Goal: Task Accomplishment & Management: Use online tool/utility

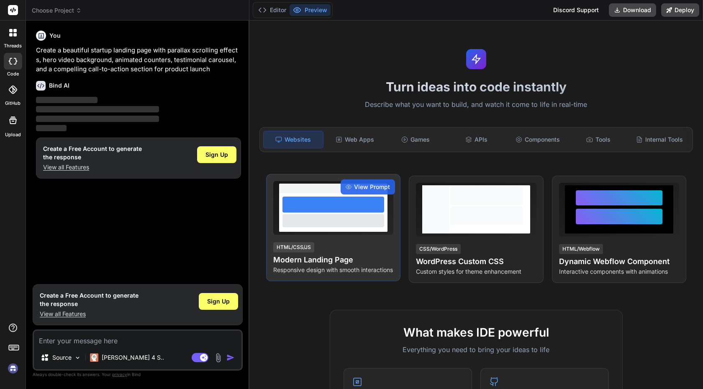
click at [346, 258] on h4 "Modern Landing Page" at bounding box center [333, 260] width 120 height 12
click at [358, 224] on div at bounding box center [334, 220] width 102 height 13
click at [344, 214] on div at bounding box center [333, 212] width 108 height 39
click at [344, 214] on div at bounding box center [334, 220] width 102 height 13
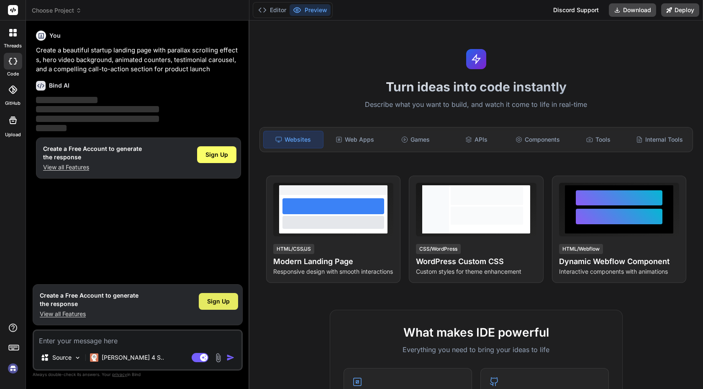
click at [216, 304] on span "Sign Up" at bounding box center [218, 301] width 23 height 8
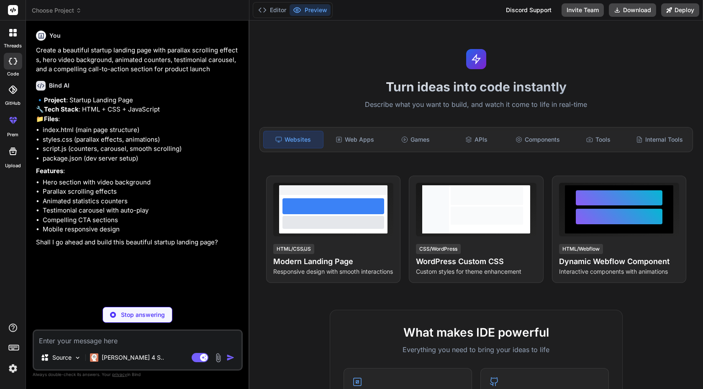
type textarea "x"
click at [119, 342] on textarea at bounding box center [138, 337] width 208 height 15
type textarea "b"
type textarea "x"
type textarea "ba"
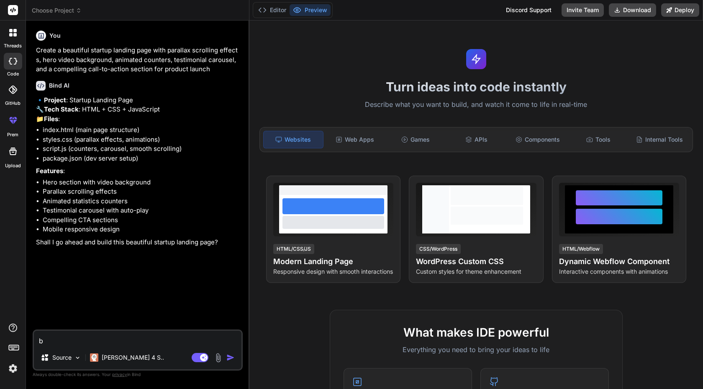
type textarea "x"
type textarea "bau"
type textarea "x"
type textarea "bau"
type textarea "x"
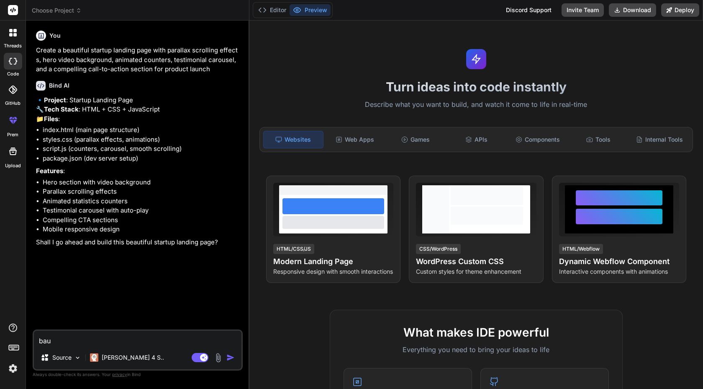
type textarea "bau s"
type textarea "x"
type textarea "bau si"
type textarea "x"
type textarea "bau sie"
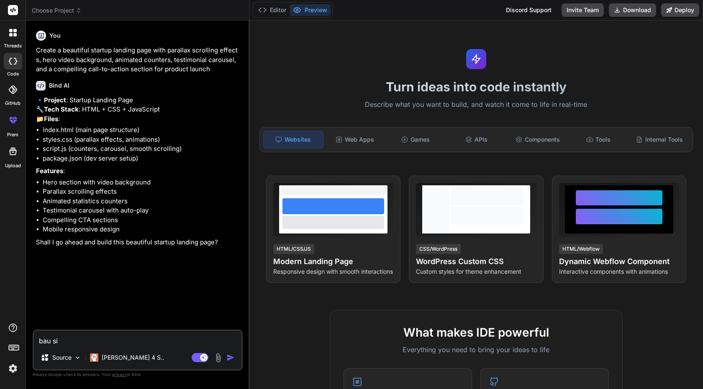
type textarea "x"
type textarea "bau sie"
type textarea "x"
type textarea "bau sie m"
type textarea "x"
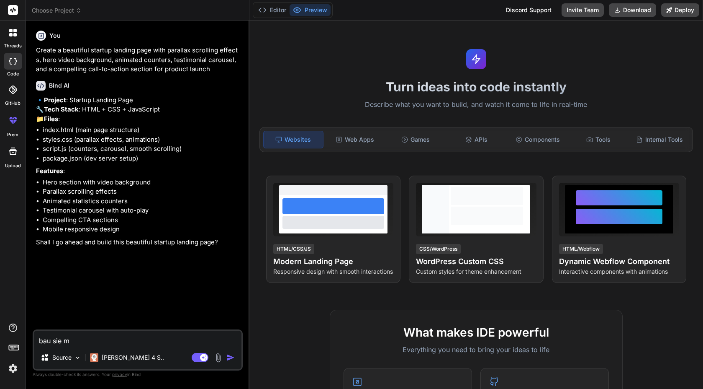
type textarea "bau sie mi"
type textarea "x"
type textarea "bau sie mir"
type textarea "x"
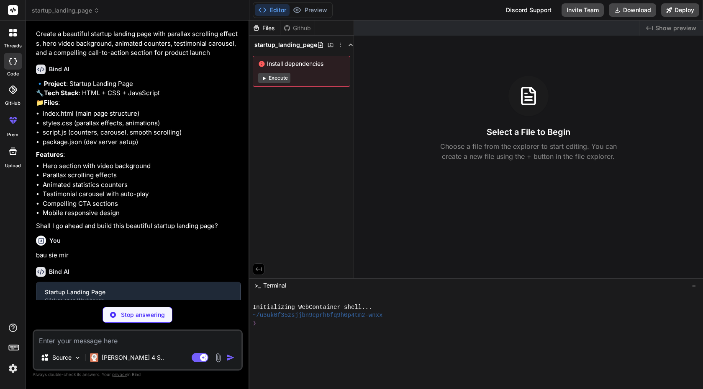
scroll to position [25, 0]
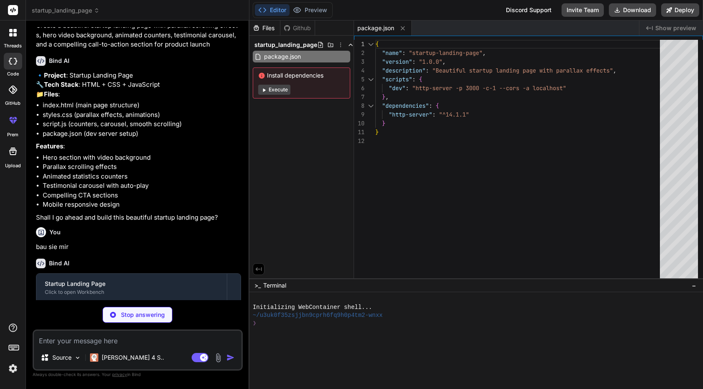
click at [278, 92] on button "Execute" at bounding box center [274, 90] width 32 height 10
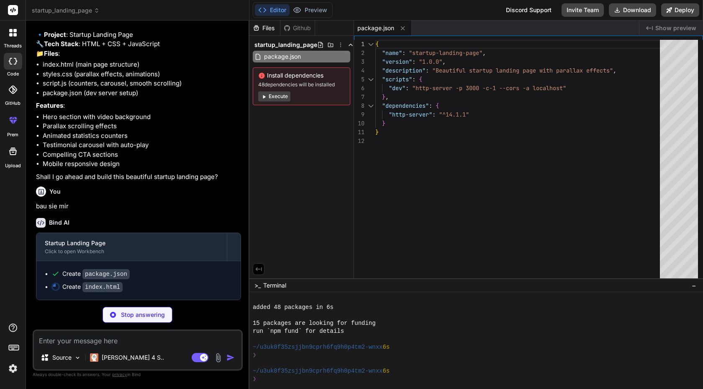
scroll to position [64, 0]
click at [663, 28] on span "Show preview" at bounding box center [676, 28] width 41 height 8
click at [665, 28] on span "Show preview" at bounding box center [676, 28] width 41 height 8
click at [676, 28] on span "Show preview" at bounding box center [676, 28] width 41 height 8
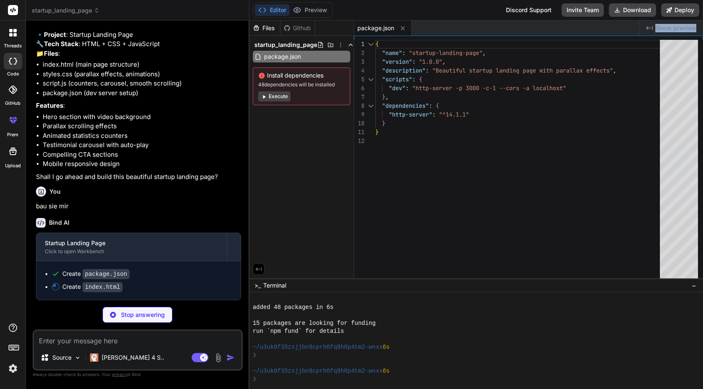
click at [676, 28] on span "Show preview" at bounding box center [676, 28] width 41 height 8
type textarea "x"
type textarea "</div> </footer> <script src="script.js"></script> </body> </html>"
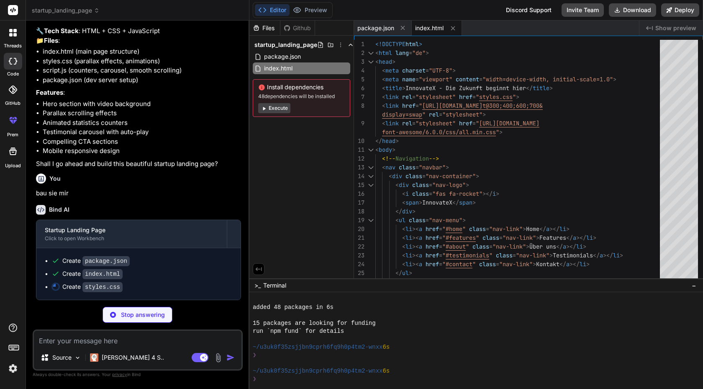
scroll to position [96, 0]
click at [278, 110] on button "Execute" at bounding box center [274, 108] width 32 height 10
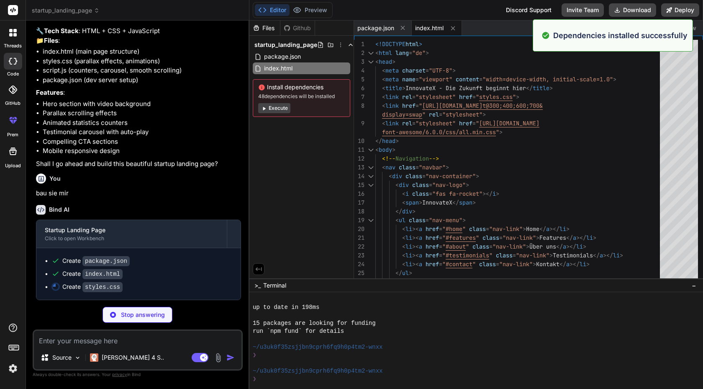
scroll to position [183, 0]
click at [280, 107] on button "Execute" at bounding box center [274, 108] width 32 height 10
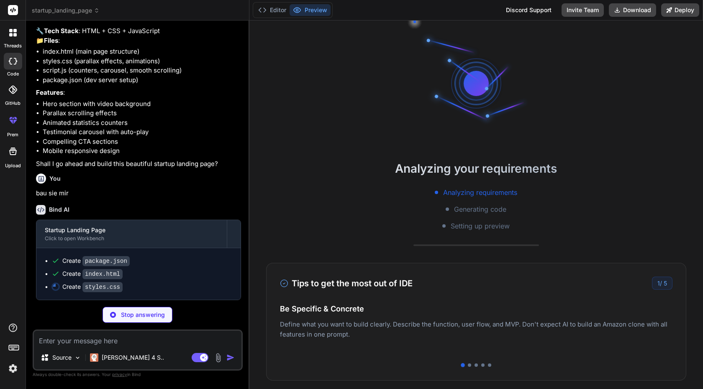
scroll to position [278, 0]
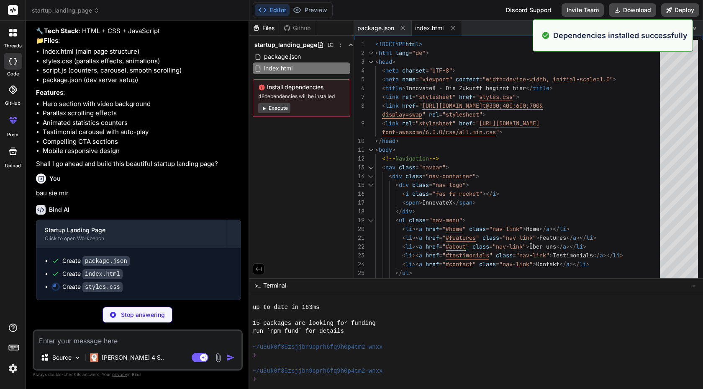
click at [280, 107] on button "Execute" at bounding box center [274, 108] width 32 height 10
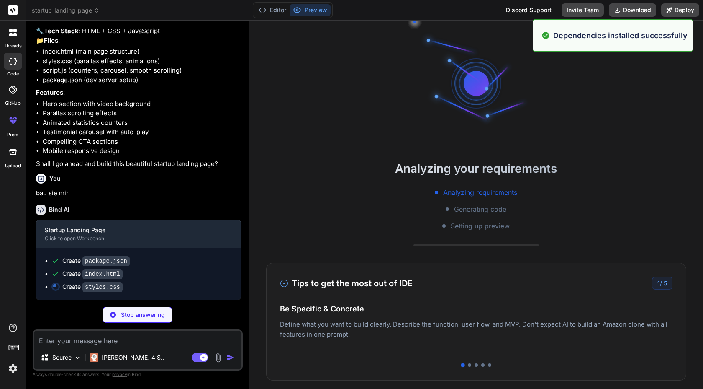
scroll to position [422, 0]
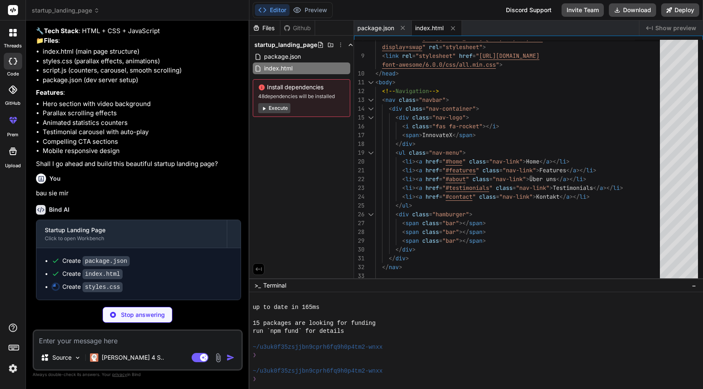
click at [674, 24] on span "Show preview" at bounding box center [676, 28] width 41 height 8
type textarea "x"
click at [375, 30] on span "package.json" at bounding box center [376, 28] width 37 height 8
type textarea "}"
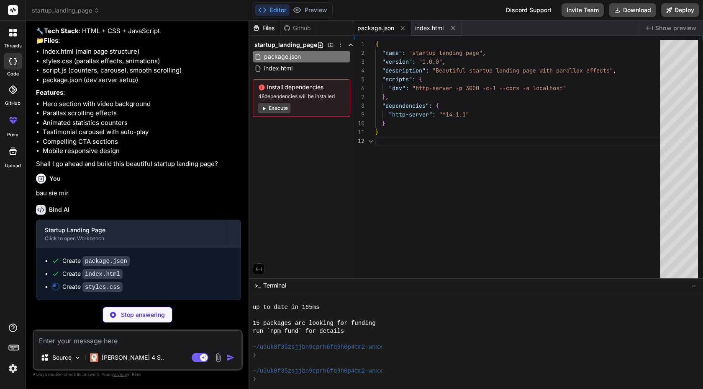
scroll to position [9, 0]
drag, startPoint x: 342, startPoint y: 94, endPoint x: 265, endPoint y: 97, distance: 77.1
click at [265, 97] on span "48 dependencies will be installed" at bounding box center [301, 96] width 87 height 7
click at [313, 175] on div "Files Github startup_landing_page package.json index.html Install dependencies …" at bounding box center [302, 149] width 105 height 257
type textarea "x"
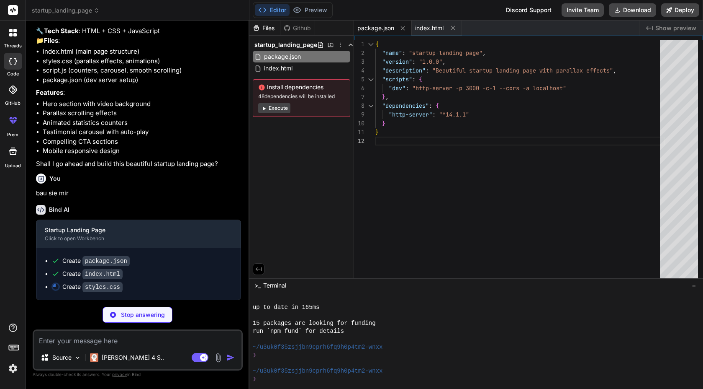
type textarea "text-align: center; } .parallax-bg { background-attachment: scroll; } }"
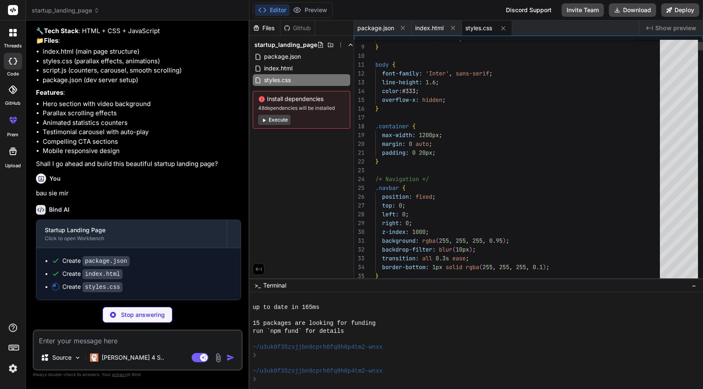
type textarea "x"
type textarea ".footer-bottom-content { flex-direction: column; text-align: center; } .paralla…"
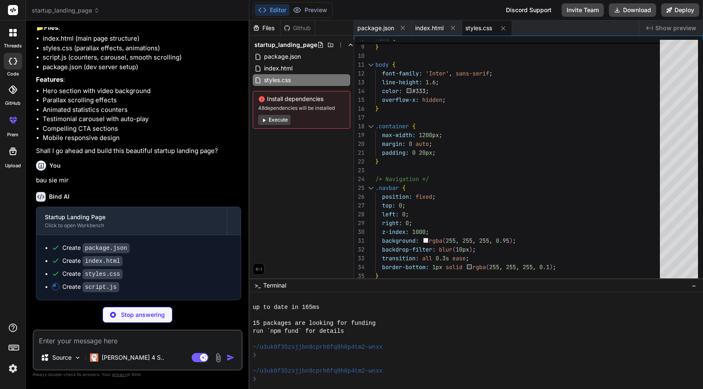
scroll to position [109, 0]
type textarea "x"
type textarea "video.addEventListener('error', () => { console.log('Video failed to load, usin…"
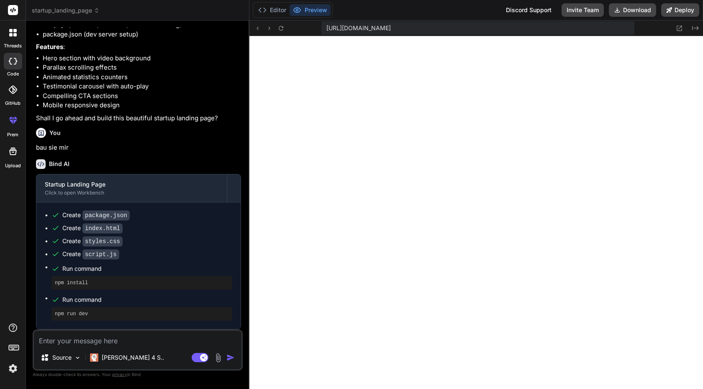
scroll to position [0, 0]
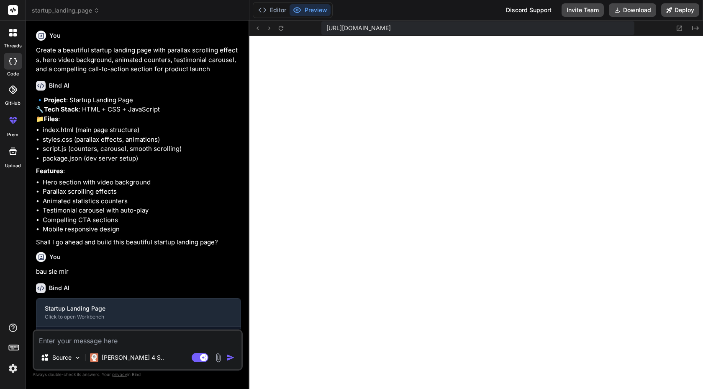
click at [14, 8] on rect at bounding box center [13, 10] width 10 height 10
click at [17, 371] on img at bounding box center [13, 368] width 14 height 14
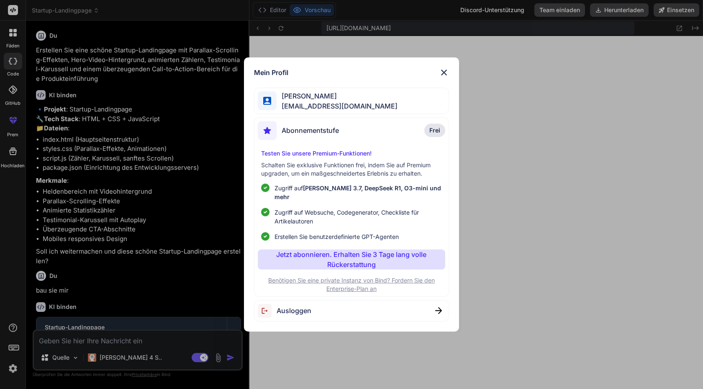
click at [447, 74] on img at bounding box center [444, 72] width 10 height 10
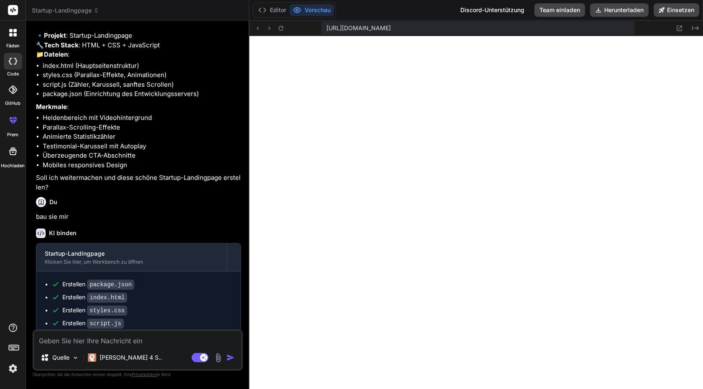
scroll to position [81, 0]
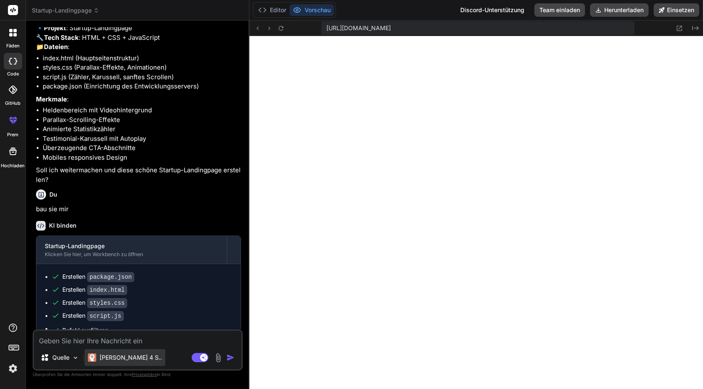
click at [124, 358] on font "Claude 4 S.." at bounding box center [131, 356] width 62 height 7
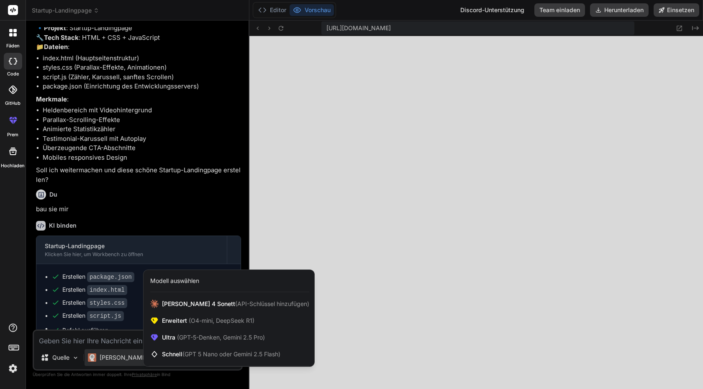
click at [124, 358] on div at bounding box center [351, 194] width 703 height 389
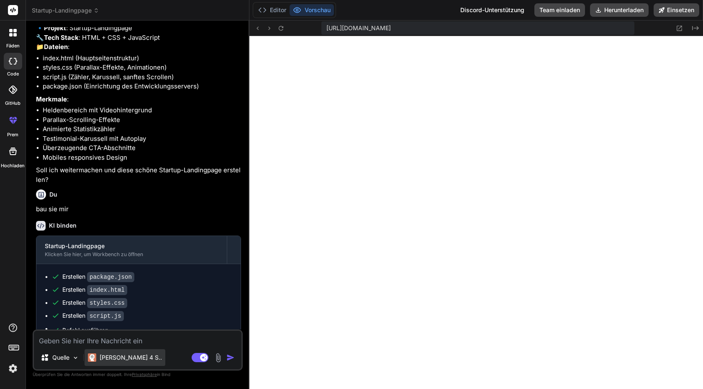
click at [124, 358] on font "Claude 4 S.." at bounding box center [131, 356] width 62 height 7
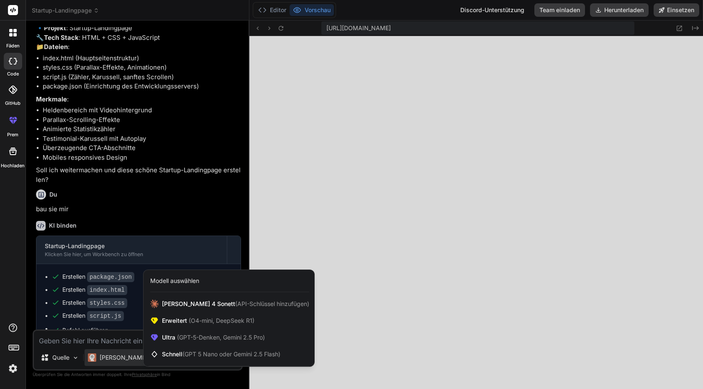
click at [119, 363] on div at bounding box center [351, 194] width 703 height 389
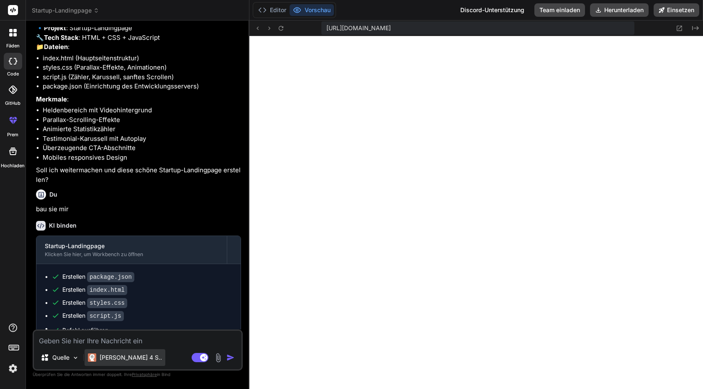
click at [120, 359] on font "Claude 4 S.." at bounding box center [131, 356] width 62 height 7
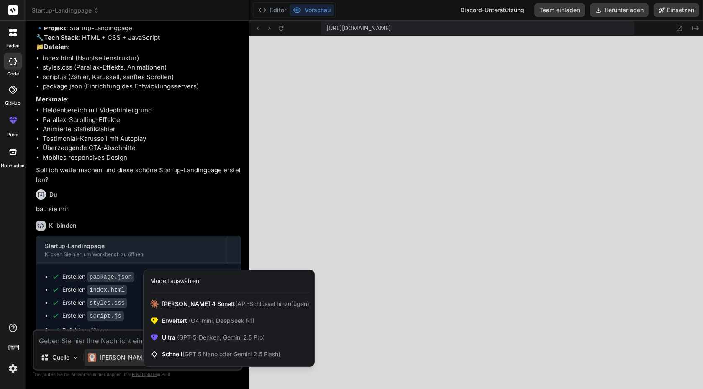
click at [129, 350] on div at bounding box center [351, 194] width 703 height 389
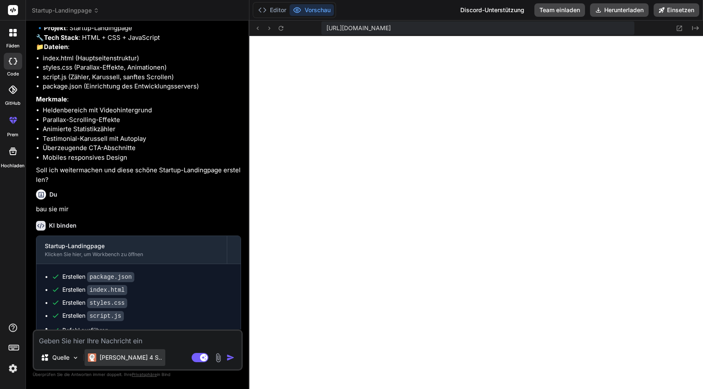
click at [111, 354] on font "Claude 4 S.." at bounding box center [131, 356] width 62 height 7
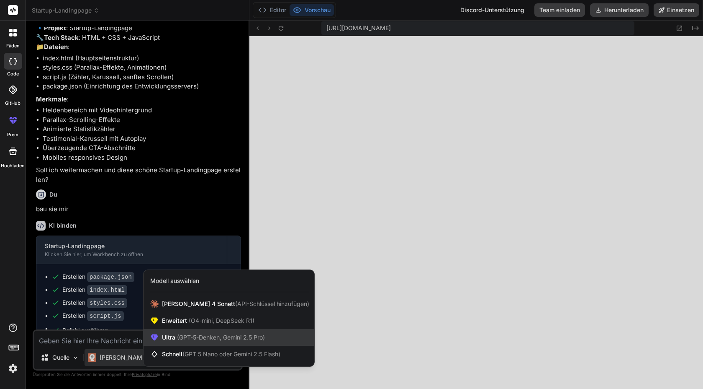
click at [170, 333] on span "Ultra (GPT-5-Denken, Gemini 2.5 Pro)" at bounding box center [213, 337] width 103 height 8
type textarea "x"
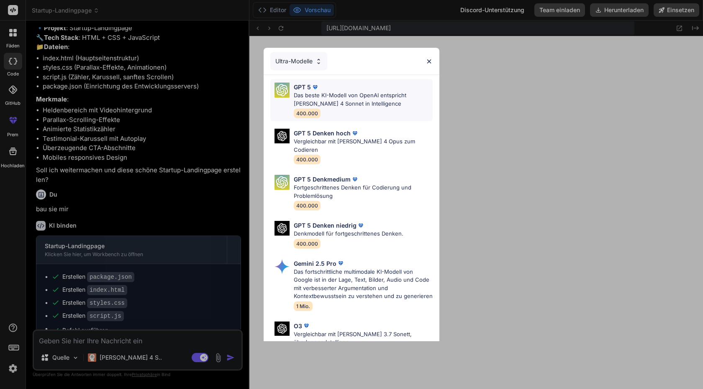
click at [333, 105] on font "Das beste KI-Modell von OpenAI entspricht Claude 4 Sonnet in Intelligence" at bounding box center [350, 99] width 113 height 15
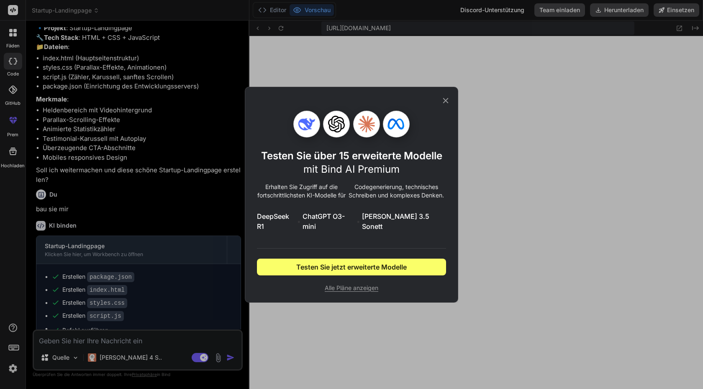
click at [446, 100] on icon at bounding box center [445, 100] width 9 height 9
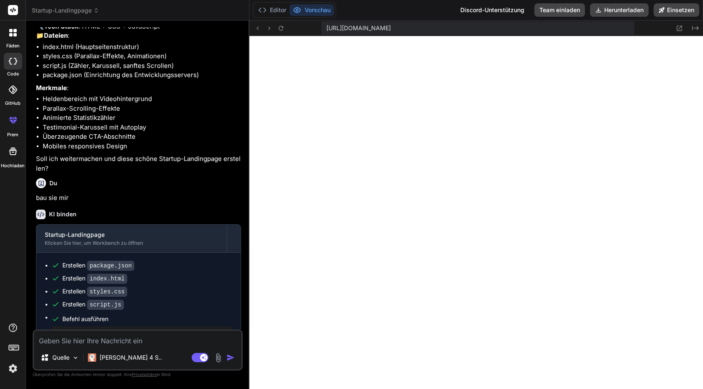
scroll to position [94, 0]
click at [11, 364] on img at bounding box center [13, 368] width 14 height 14
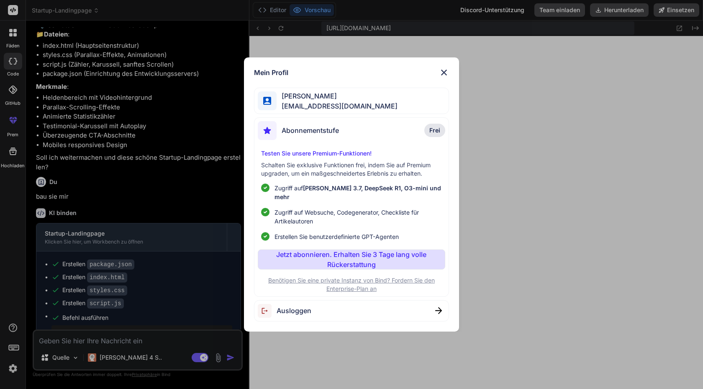
click at [11, 364] on div "Mein Profil Fabian Reiner fareiner@gmail.com Abonnementstufe Frei Testen Sie un…" at bounding box center [351, 194] width 703 height 389
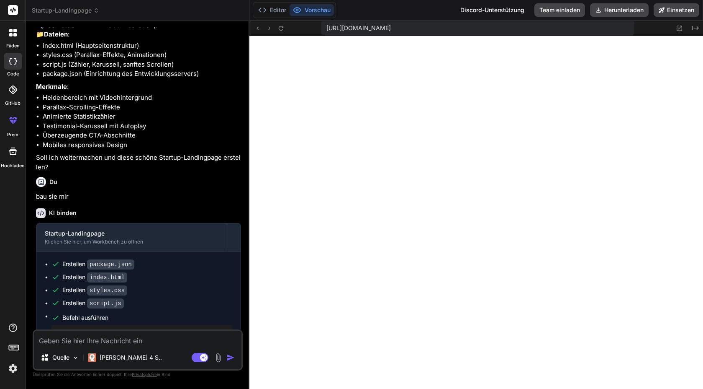
click at [15, 367] on img at bounding box center [13, 368] width 14 height 14
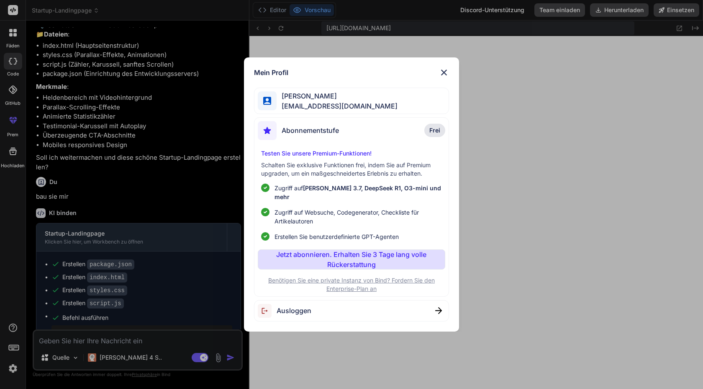
click at [438, 77] on div "Mein Profil" at bounding box center [351, 72] width 195 height 10
click at [442, 77] on img at bounding box center [444, 72] width 10 height 10
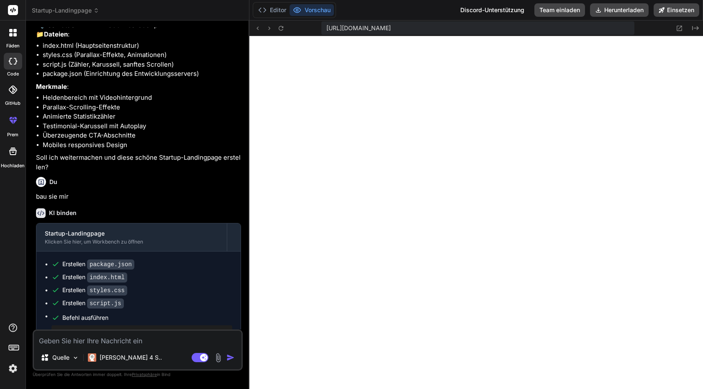
click at [9, 120] on icon at bounding box center [13, 120] width 10 height 10
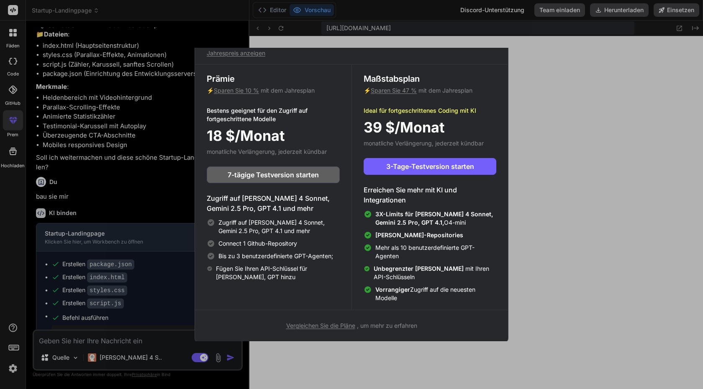
scroll to position [31, 0]
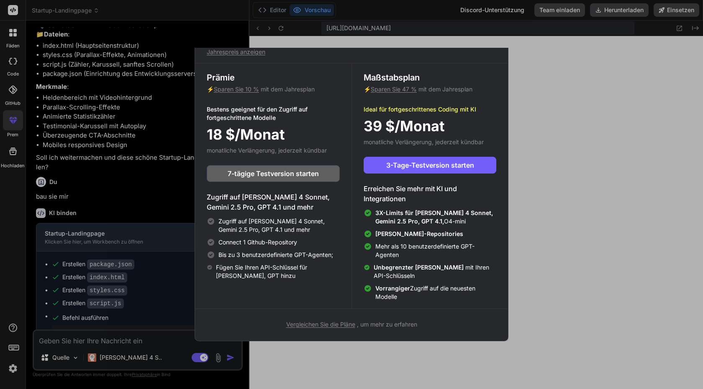
click at [386, 89] on font "Sparen Sie 47 %" at bounding box center [394, 88] width 46 height 7
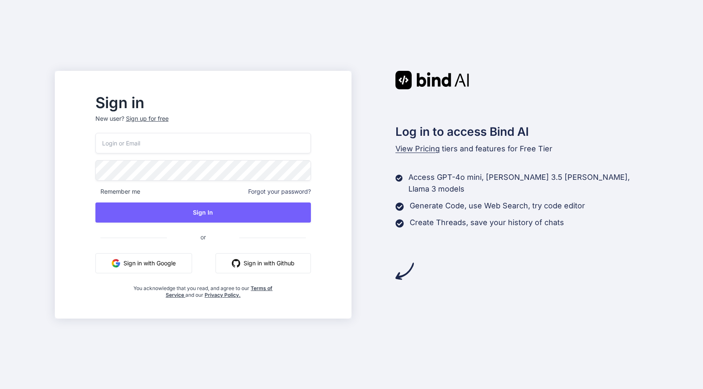
click at [160, 260] on button "Sign in with Google" at bounding box center [143, 263] width 97 height 20
